Goal: Task Accomplishment & Management: Complete application form

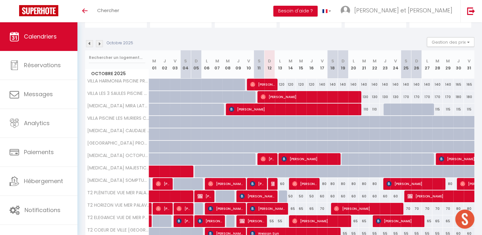
scroll to position [86, 0]
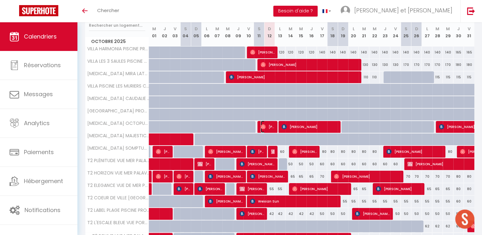
click at [270, 126] on span "[PERSON_NAME]" at bounding box center [268, 127] width 14 height 12
select select "OK"
select select "0"
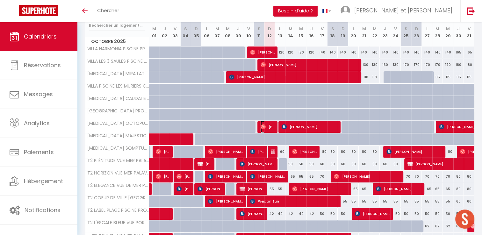
select select "1"
select select
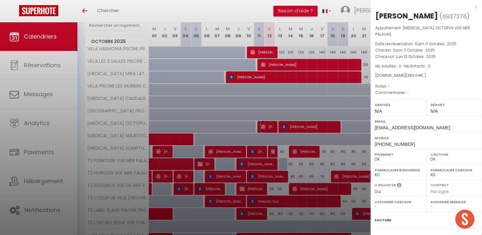
select select "42629"
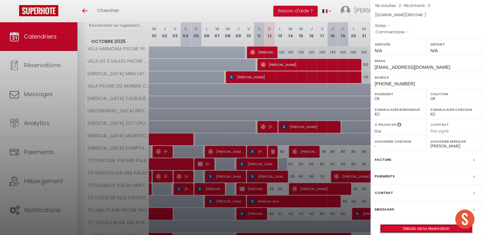
click at [413, 225] on link "Détails de la réservation" at bounding box center [427, 229] width 92 height 8
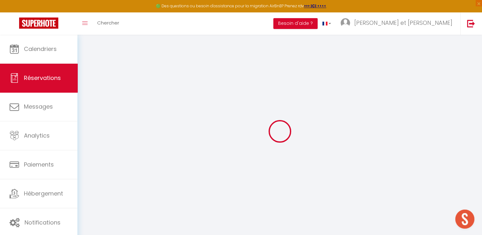
type input "[PERSON_NAME]"
type input "Peyraud"
type input "[EMAIL_ADDRESS][DOMAIN_NAME]"
type input "[PHONE_NUMBER]"
select select
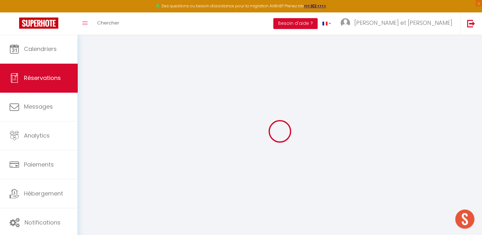
type input "66.96"
select select "51585"
select select "1"
select select
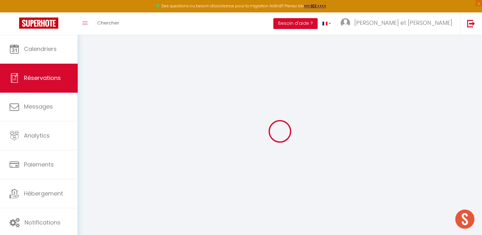
type input "2"
select select "12"
select select
type input "256"
checkbox input "false"
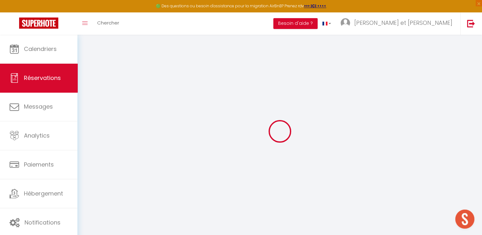
type input "0"
select select "1"
type input "0"
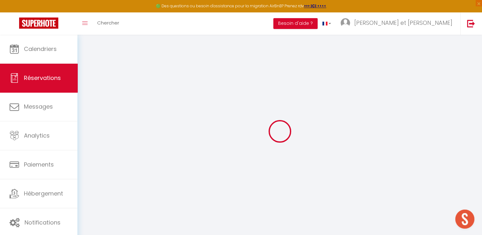
select select
select select "15"
checkbox input "false"
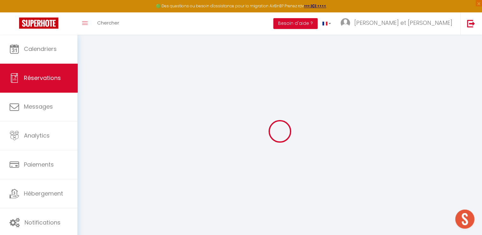
select select
checkbox input "false"
select select
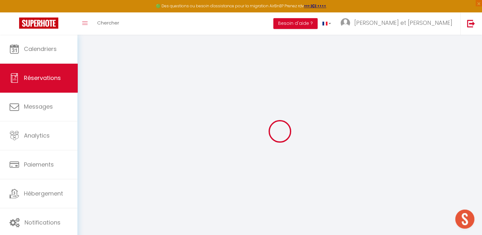
select select
checkbox input "false"
select select
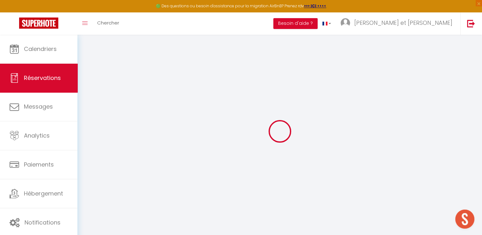
select select
checkbox input "false"
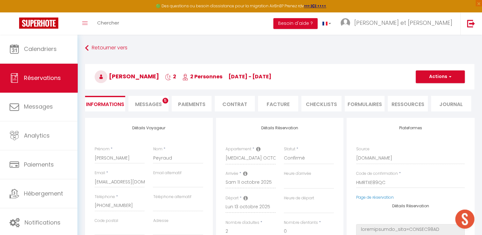
select select
type input "116"
select select
checkbox input "false"
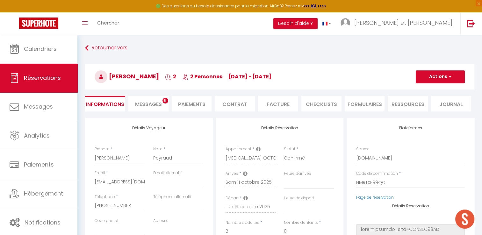
select select
checkbox input "false"
select select
select select "12:00"
click at [154, 105] on span "Messages" at bounding box center [148, 104] width 27 height 7
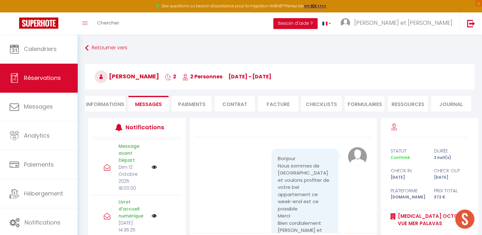
scroll to position [63, 0]
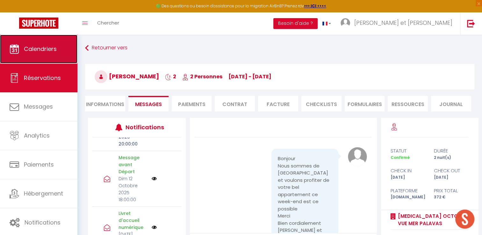
click at [58, 49] on link "Calendriers" at bounding box center [38, 49] width 77 height 29
